Goal: Check status: Check status

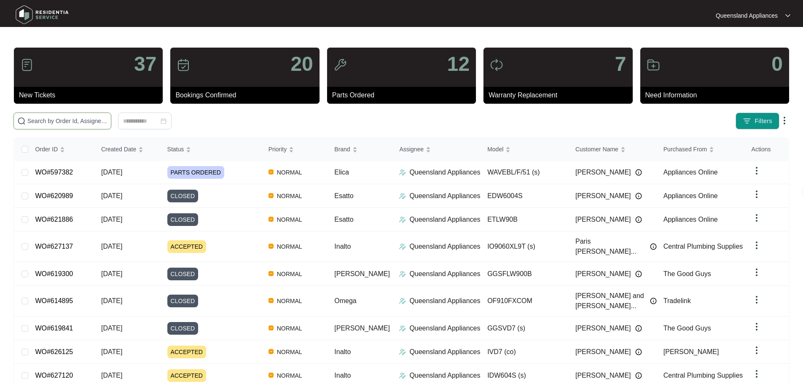
click at [72, 121] on input "text" at bounding box center [67, 120] width 80 height 9
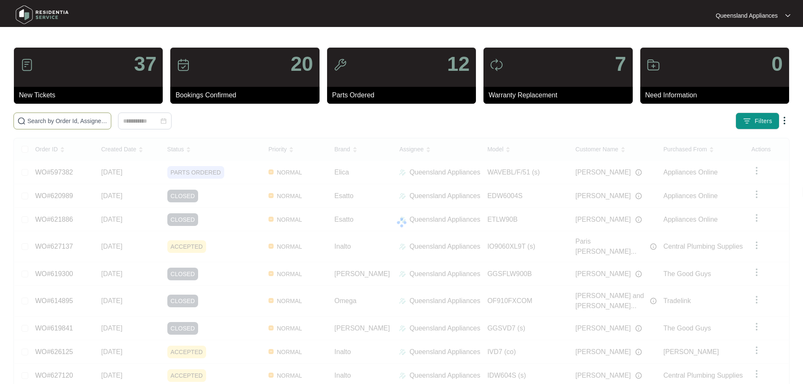
paste input "626902"
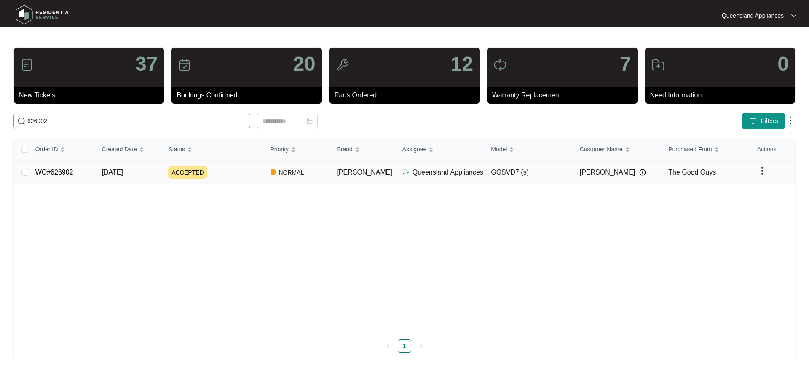
type input "626902"
click at [228, 176] on div "ACCEPTED" at bounding box center [215, 172] width 95 height 13
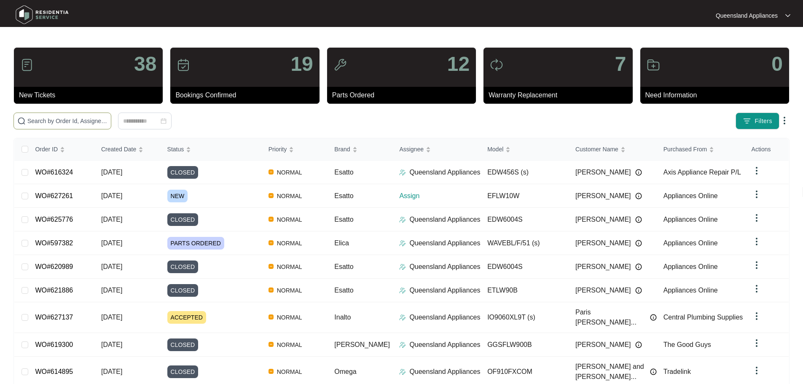
click at [111, 112] on span at bounding box center [62, 120] width 98 height 17
click at [107, 122] on input "text" at bounding box center [67, 120] width 80 height 9
paste input "621802"
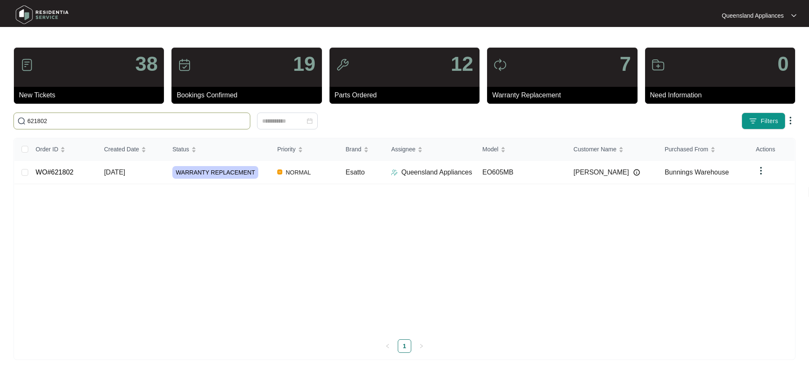
type input "621802"
click at [143, 177] on td "[DATE]" at bounding box center [131, 173] width 68 height 24
